Goal: Task Accomplishment & Management: Manage account settings

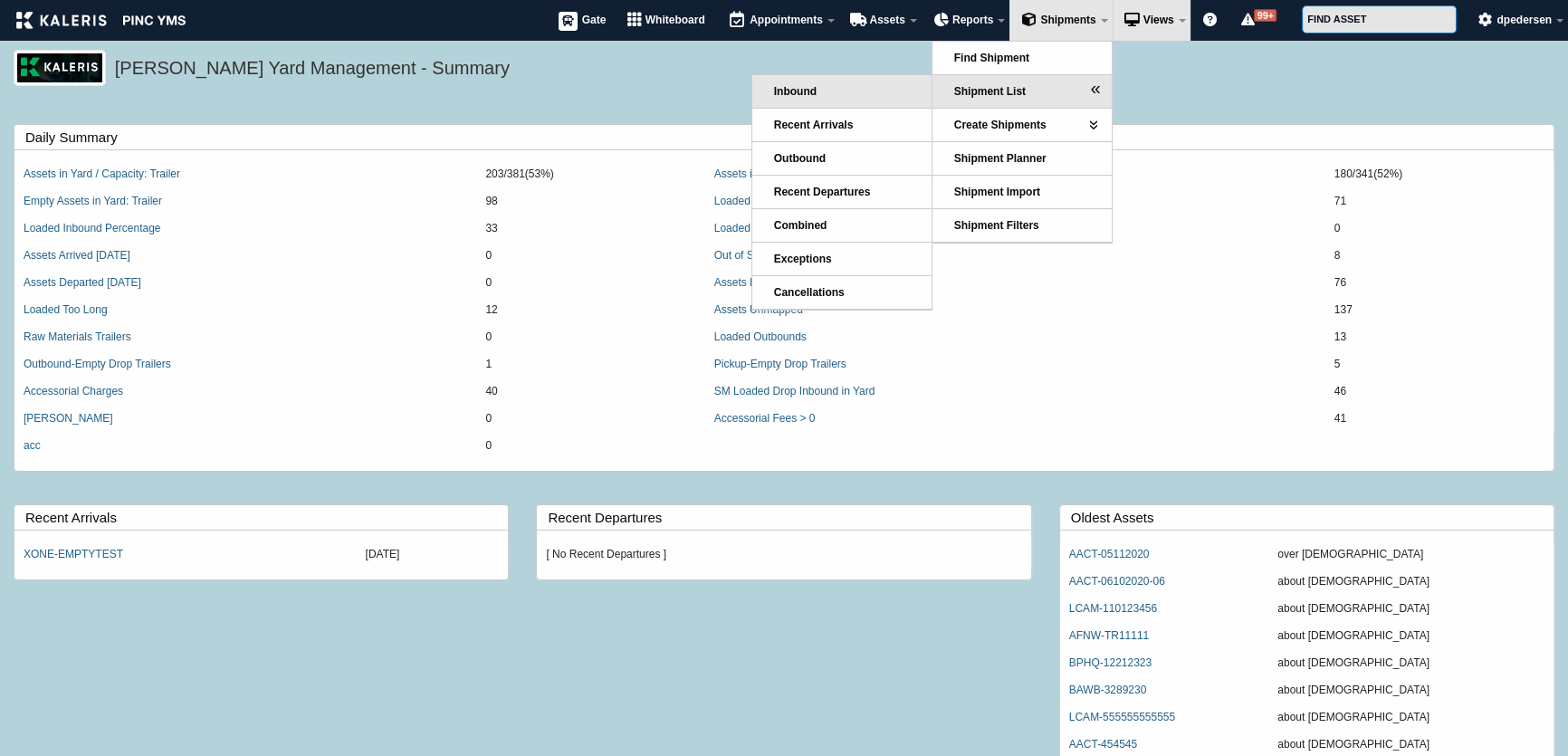
click at [782, 91] on span "Inbound" at bounding box center [795, 91] width 43 height 13
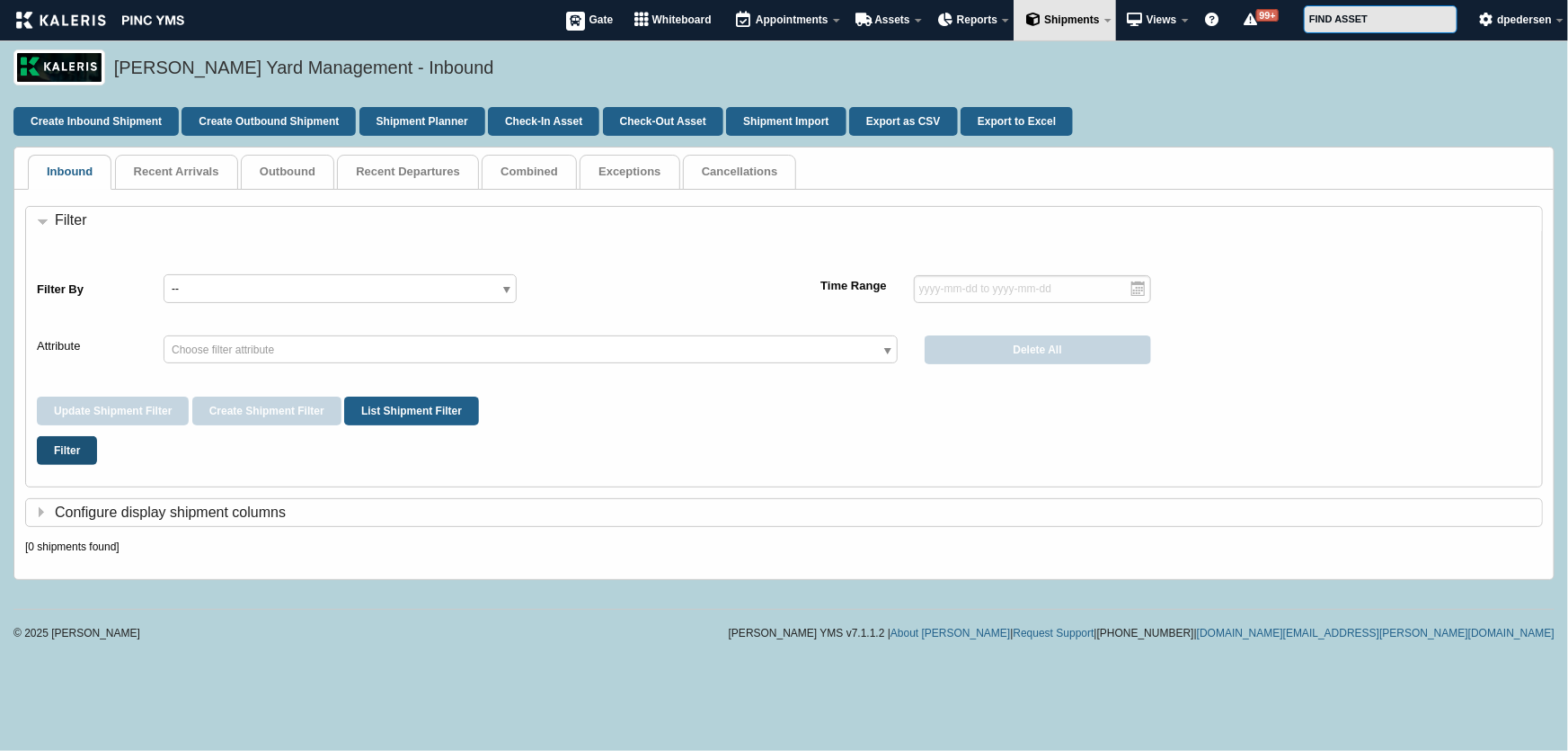
click at [53, 451] on input "Filter" at bounding box center [67, 450] width 60 height 29
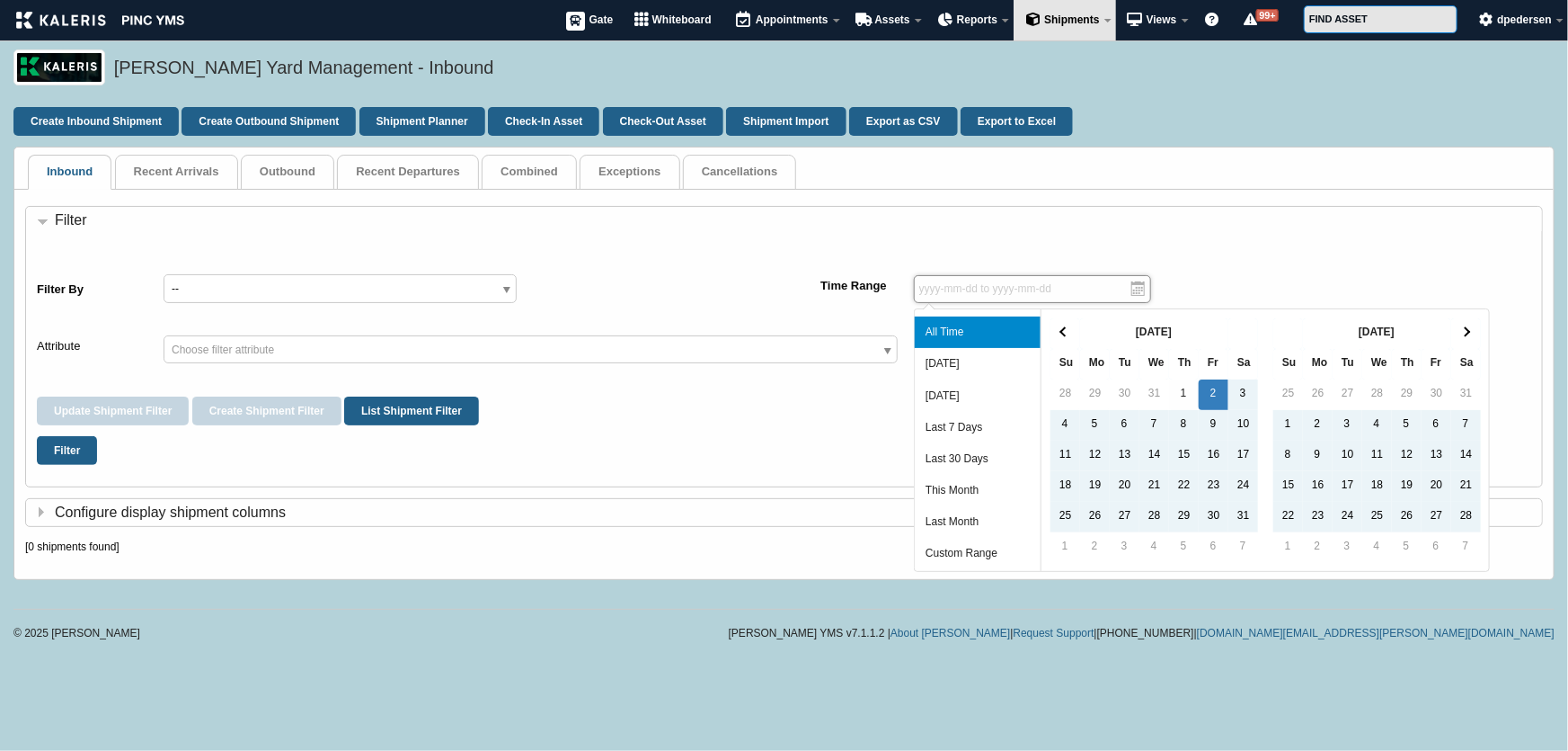
click at [1065, 288] on input "text" at bounding box center [1032, 289] width 237 height 28
click at [952, 332] on li "All Time" at bounding box center [977, 332] width 126 height 32
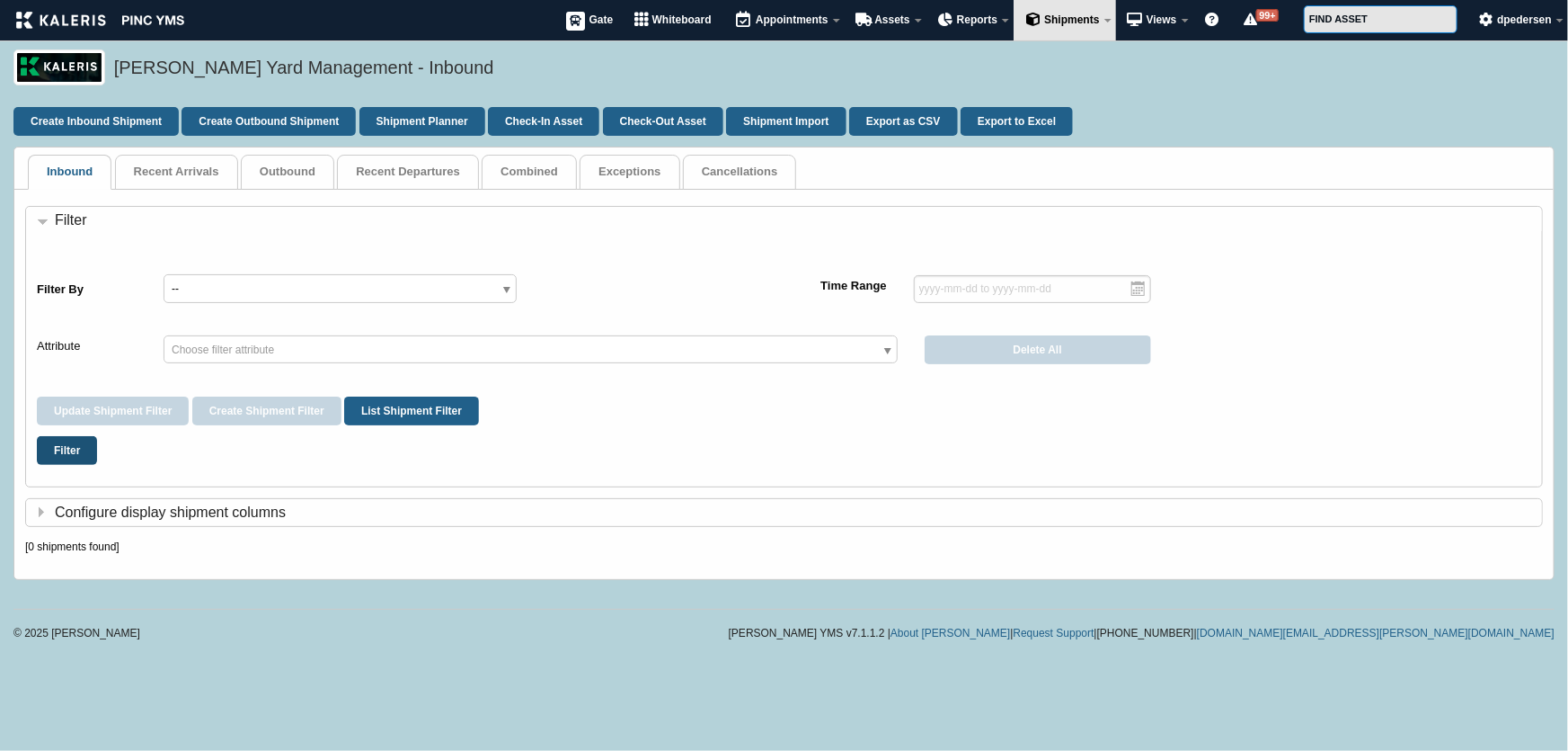
click at [61, 455] on input "Filter" at bounding box center [67, 450] width 60 height 29
click at [149, 503] on h6 "Configure display shipment columns" at bounding box center [789, 513] width 1505 height 20
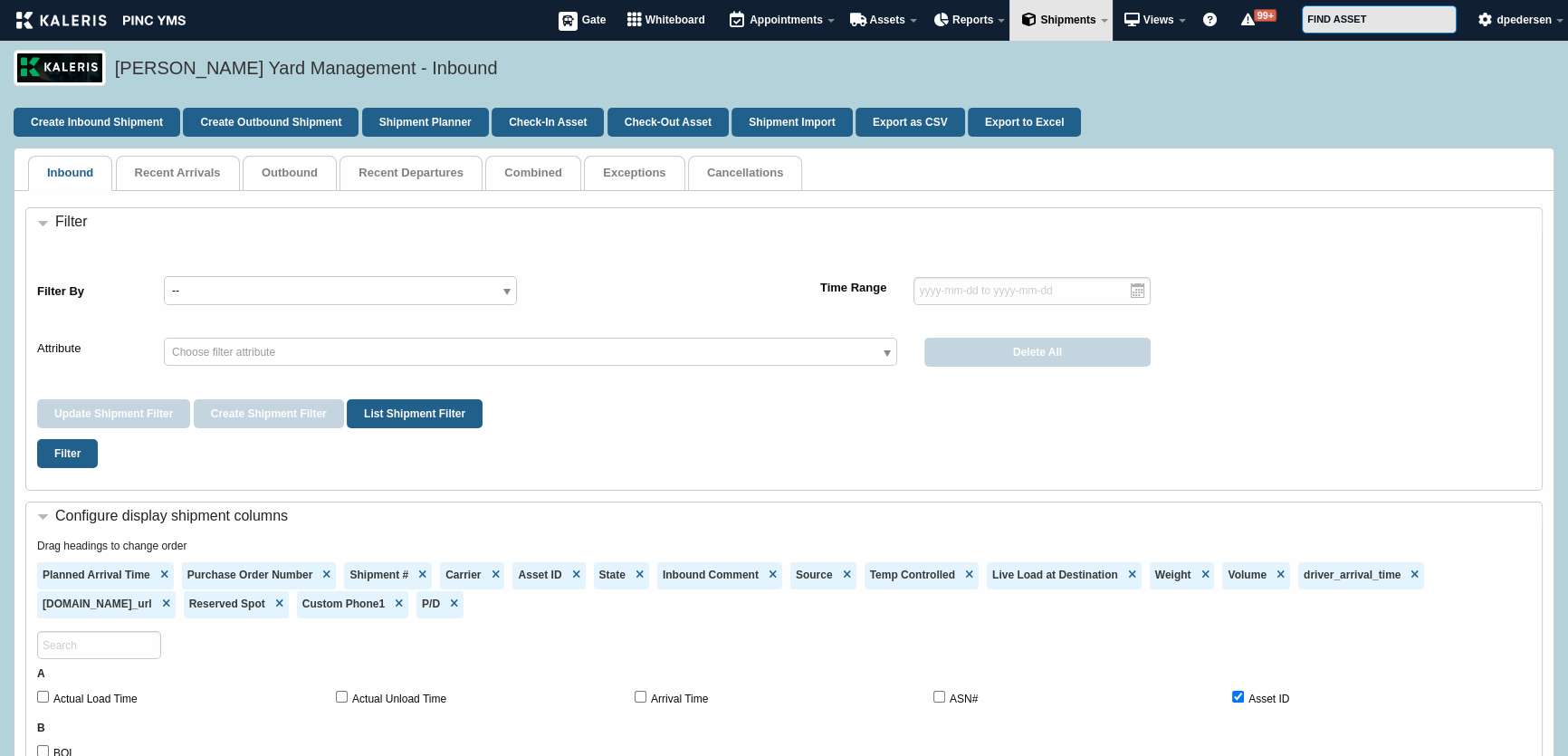
click at [149, 506] on h6 "Configure display shipment columns" at bounding box center [789, 516] width 1504 height 20
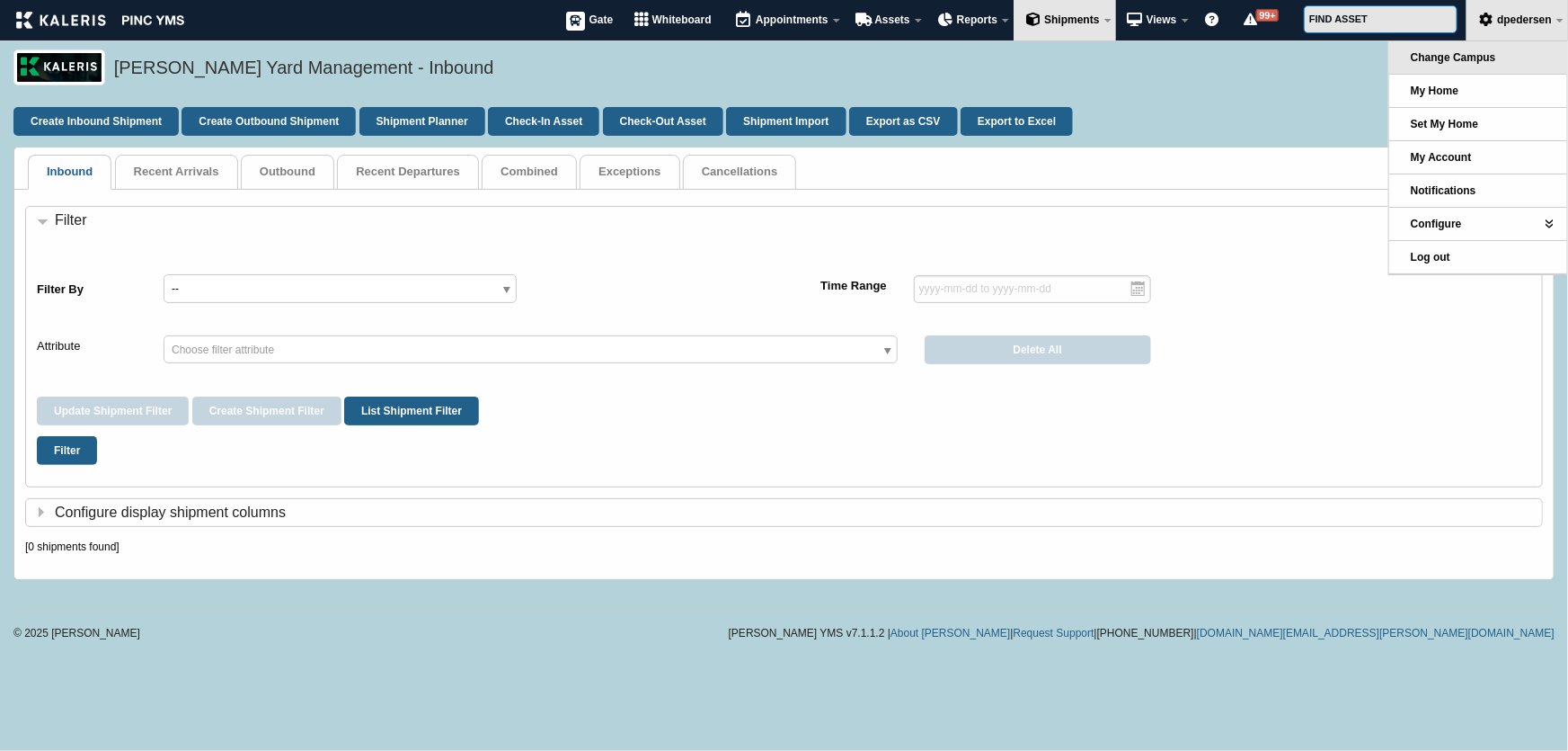
click at [1444, 55] on span "Change Campus" at bounding box center [1453, 58] width 85 height 13
